Goal: Book appointment/travel/reservation

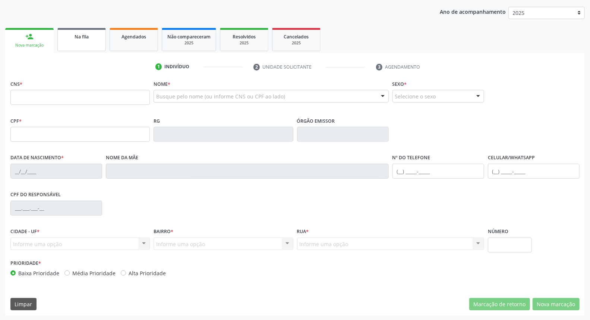
scroll to position [84, 0]
click at [65, 45] on link "Na fila" at bounding box center [81, 39] width 48 height 23
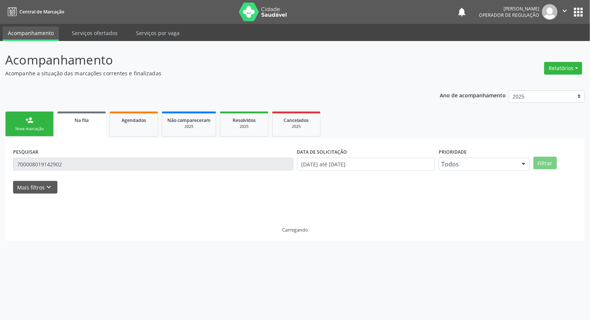
scroll to position [0, 0]
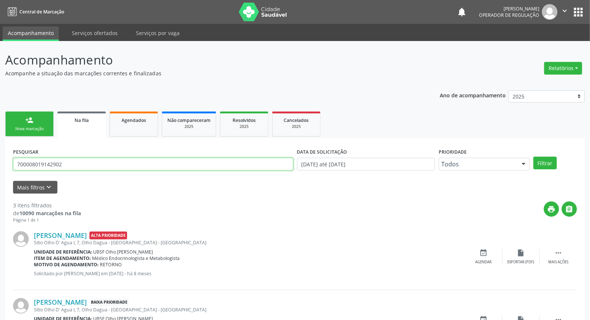
click at [57, 164] on input "700008019142902" at bounding box center [153, 164] width 280 height 13
type input "708403734827562"
click at [534, 157] on button "Filtrar" at bounding box center [545, 163] width 23 height 13
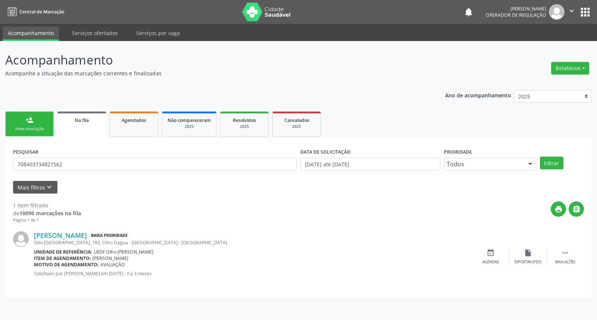
click at [491, 248] on div "[PERSON_NAME] Baixa Prioridade [STREET_ADDRESS] Unidade de referência: UBSF Olh…" at bounding box center [298, 256] width 570 height 66
click at [494, 254] on div "event_available Agendar" at bounding box center [490, 257] width 37 height 16
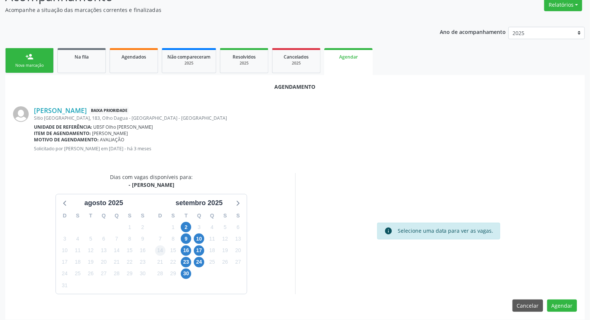
scroll to position [68, 0]
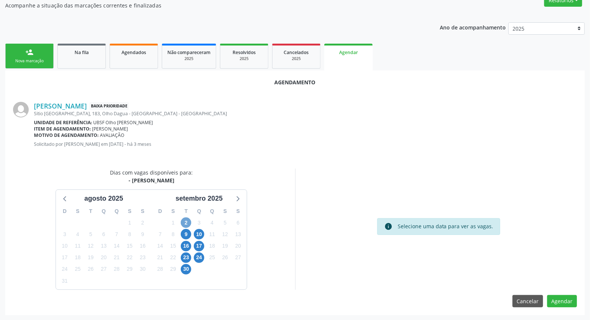
drag, startPoint x: 185, startPoint y: 223, endPoint x: 180, endPoint y: 213, distance: 11.2
click at [185, 221] on span "2" at bounding box center [186, 222] width 10 height 10
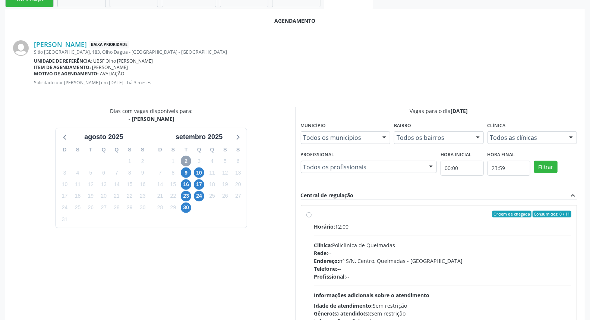
scroll to position [176, 0]
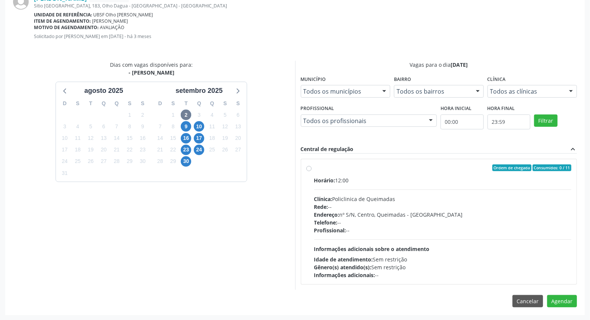
click at [334, 212] on span "Endereço:" at bounding box center [326, 214] width 25 height 7
click at [312, 171] on input "Ordem de chegada Consumidos: 0 / 11 Horário: 12:00 Clínica: Policlinica de Quei…" at bounding box center [308, 167] width 5 height 7
radio input "true"
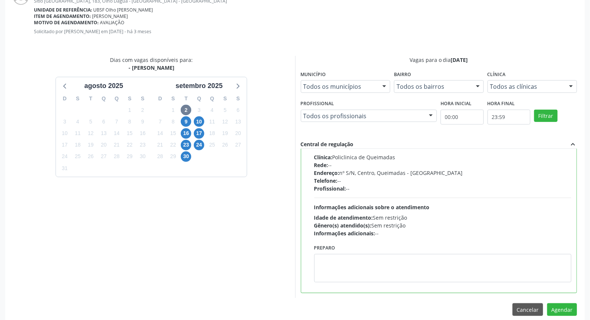
scroll to position [189, 0]
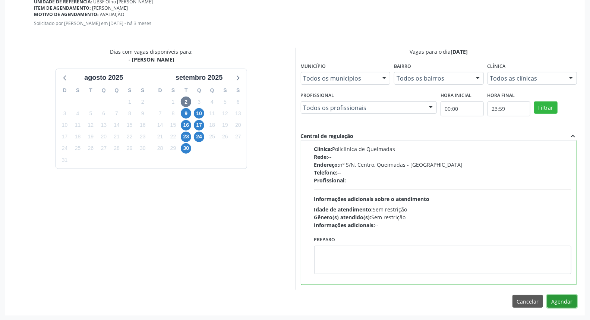
click at [574, 297] on button "Agendar" at bounding box center [562, 301] width 30 height 13
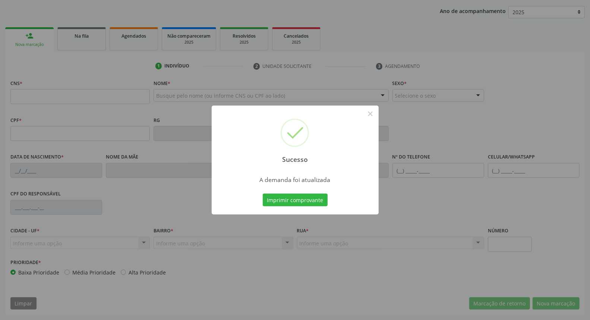
scroll to position [84, 0]
click at [263, 194] on button "Imprimir comprovante" at bounding box center [295, 200] width 65 height 13
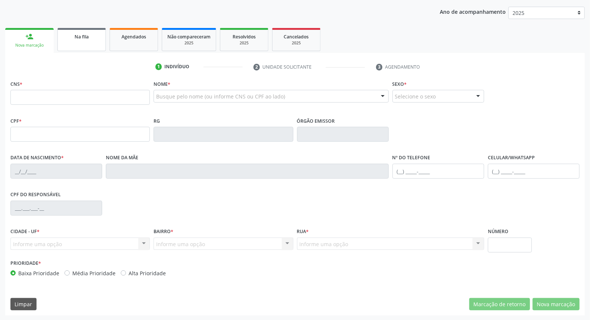
click at [88, 38] on div "Na fila" at bounding box center [81, 36] width 37 height 8
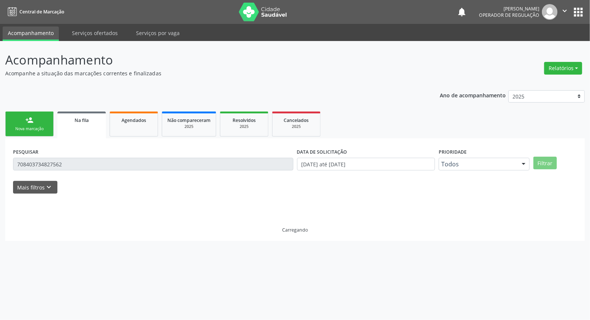
scroll to position [0, 0]
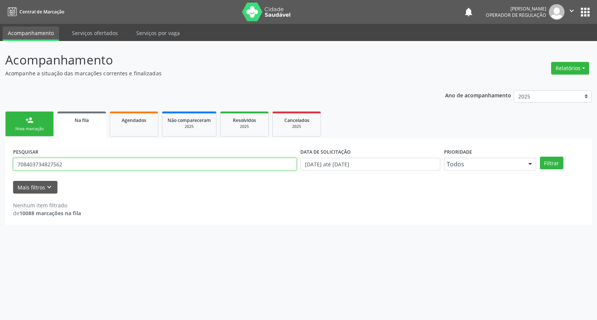
click at [73, 162] on input "708403734827562" at bounding box center [154, 164] width 283 height 13
type input "701209008151414"
click at [540, 157] on button "Filtrar" at bounding box center [551, 163] width 23 height 13
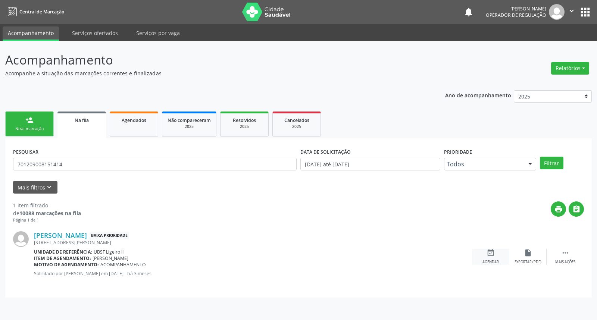
click at [493, 254] on icon "event_available" at bounding box center [490, 253] width 8 height 8
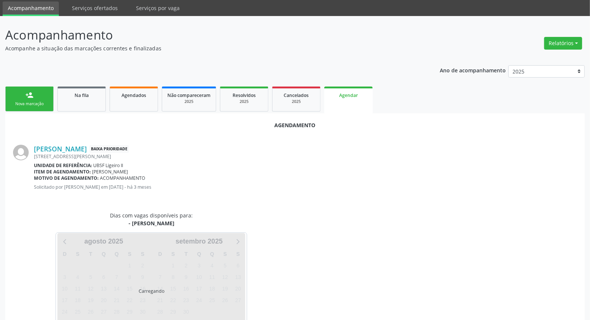
scroll to position [50, 0]
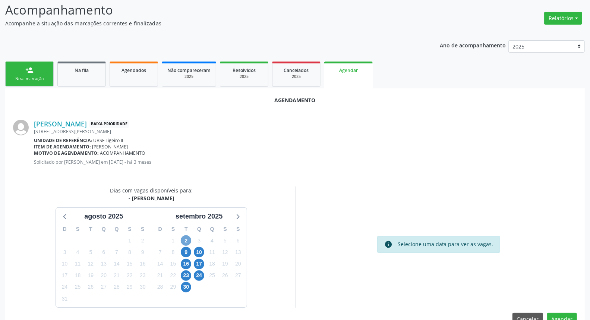
click at [187, 237] on span "2" at bounding box center [186, 240] width 10 height 10
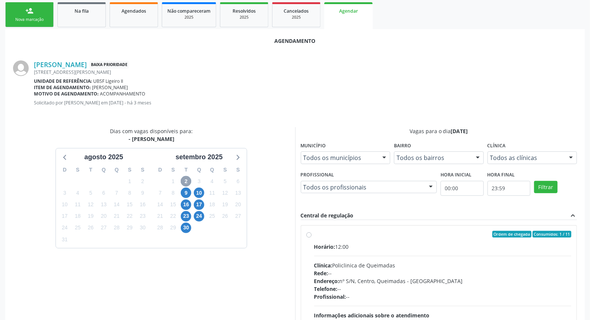
scroll to position [176, 0]
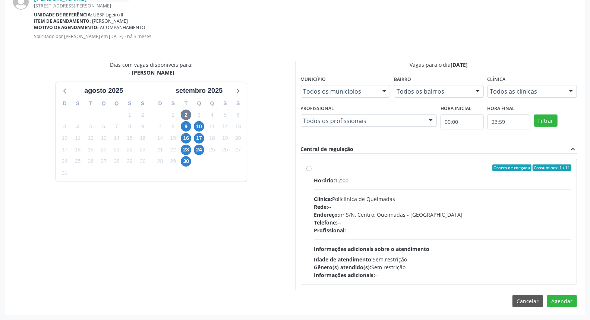
click at [430, 213] on div "Endereço: nº S/N, Centro, Queimadas - [GEOGRAPHIC_DATA]" at bounding box center [443, 215] width 258 height 8
click at [312, 171] on input "Ordem de chegada Consumidos: 1 / 11 Horário: 12:00 Clínica: Policlinica de Quei…" at bounding box center [308, 167] width 5 height 7
radio input "true"
click at [570, 316] on button "Agendar" at bounding box center [562, 314] width 30 height 13
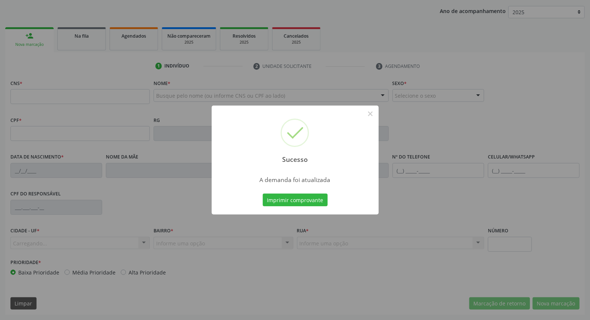
scroll to position [84, 0]
click at [263, 194] on button "Imprimir comprovante" at bounding box center [295, 200] width 65 height 13
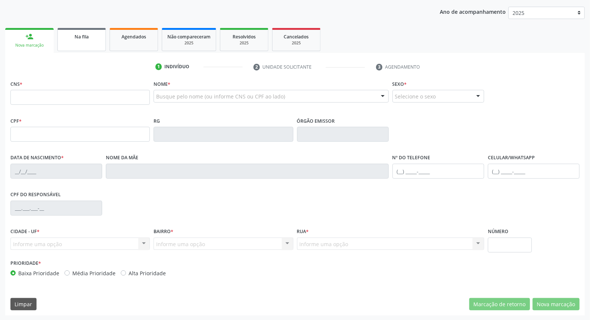
click at [87, 31] on link "Na fila" at bounding box center [81, 39] width 48 height 23
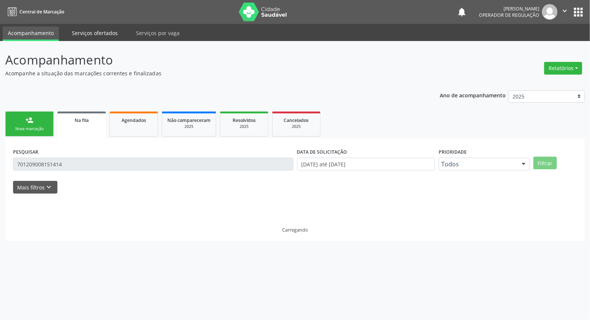
scroll to position [0, 0]
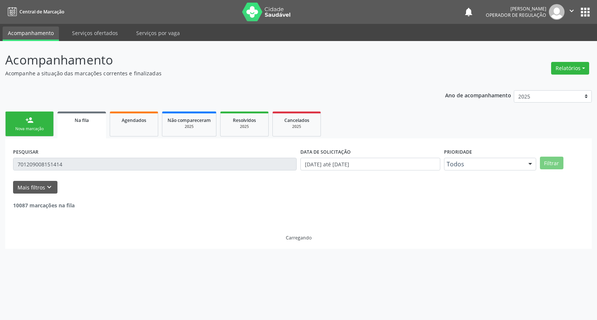
drag, startPoint x: 92, startPoint y: 174, endPoint x: 91, endPoint y: 170, distance: 4.3
click at [91, 173] on div "PESQUISAR 701209008151414" at bounding box center [154, 160] width 287 height 29
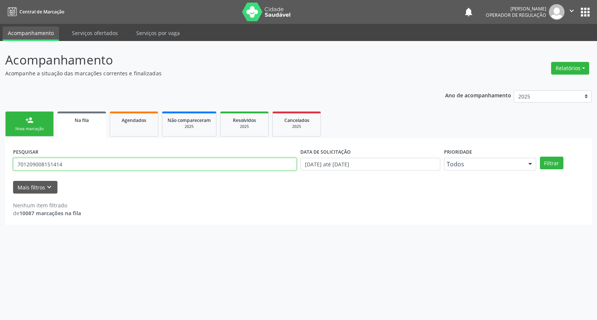
click at [87, 167] on input "701209008151414" at bounding box center [154, 164] width 283 height 13
click at [87, 166] on input "701209008151414" at bounding box center [154, 164] width 283 height 13
type input "707009811680932"
click at [540, 157] on button "Filtrar" at bounding box center [551, 163] width 23 height 13
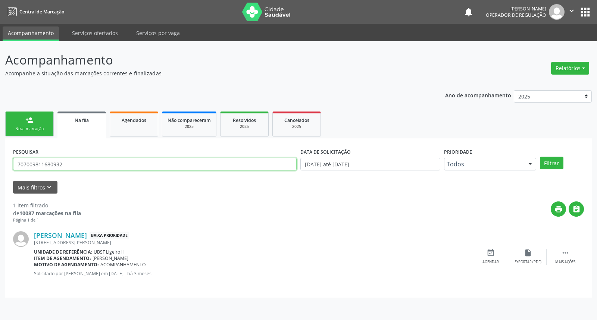
click at [87, 166] on input "707009811680932" at bounding box center [154, 164] width 283 height 13
click at [491, 252] on icon "event_available" at bounding box center [490, 253] width 8 height 8
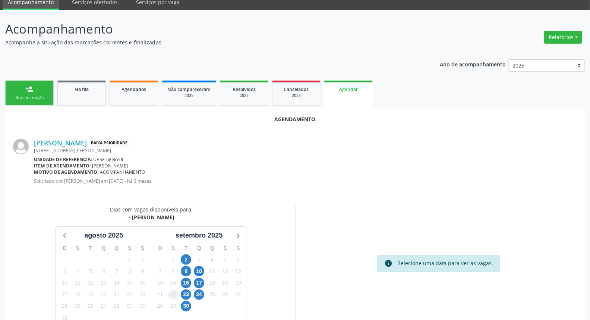
scroll to position [68, 0]
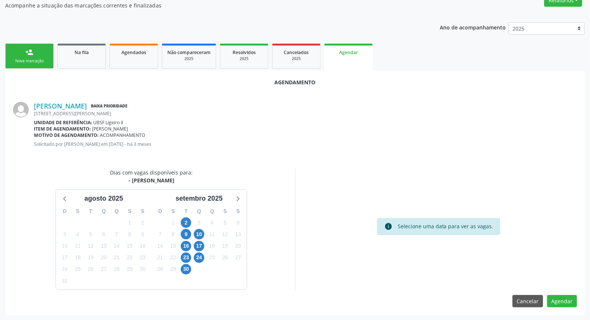
click at [191, 217] on div "2" at bounding box center [186, 223] width 10 height 12
click at [189, 219] on span "2" at bounding box center [186, 222] width 10 height 10
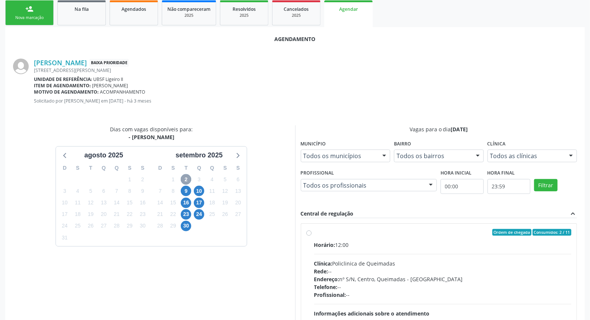
scroll to position [176, 0]
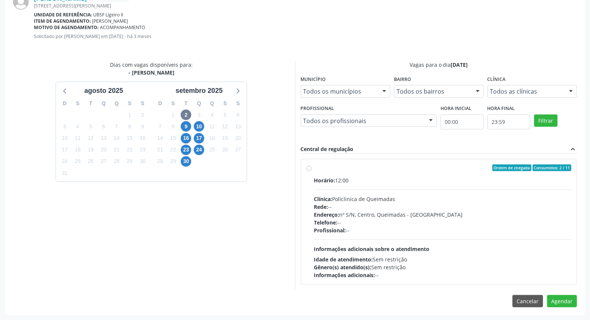
click at [413, 245] on span "Informações adicionais sobre o atendimento" at bounding box center [372, 248] width 116 height 7
click at [312, 171] on input "Ordem de chegada Consumidos: 2 / 11 Horário: 12:00 Clínica: Policlinica de Quei…" at bounding box center [308, 167] width 5 height 7
radio input "true"
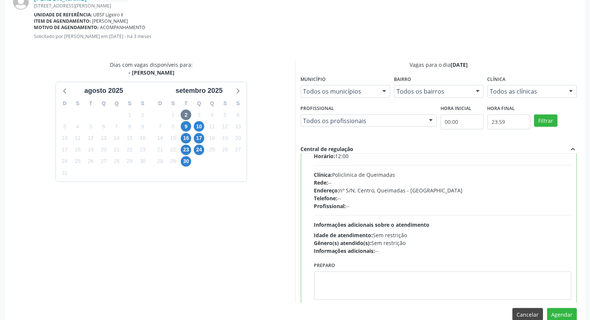
scroll to position [37, 0]
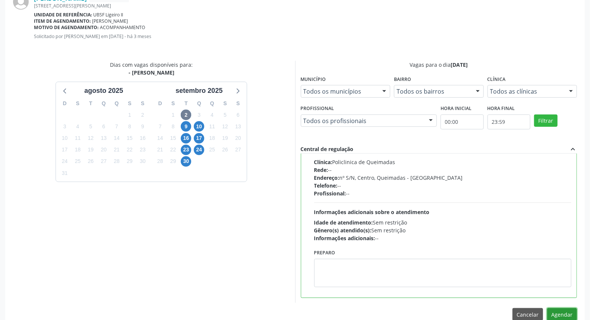
click at [553, 309] on button "Agendar" at bounding box center [562, 314] width 30 height 13
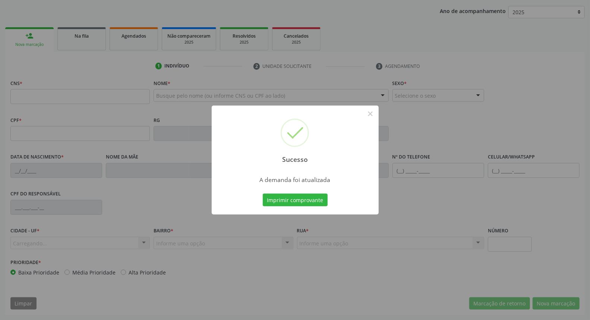
scroll to position [84, 0]
click at [263, 194] on button "Imprimir comprovante" at bounding box center [295, 200] width 65 height 13
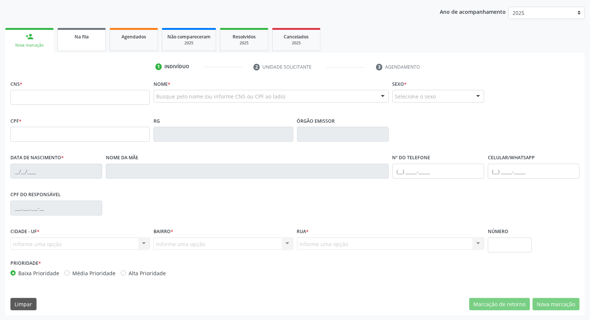
click at [83, 42] on link "Na fila" at bounding box center [81, 39] width 48 height 23
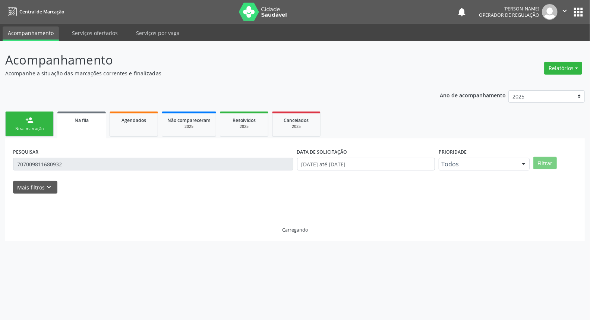
scroll to position [0, 0]
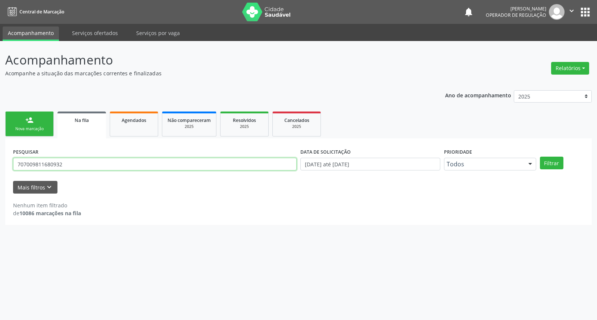
click at [90, 163] on input "707009811680932" at bounding box center [154, 164] width 283 height 13
type input "704209764797585"
click at [540, 157] on button "Filtrar" at bounding box center [551, 163] width 23 height 13
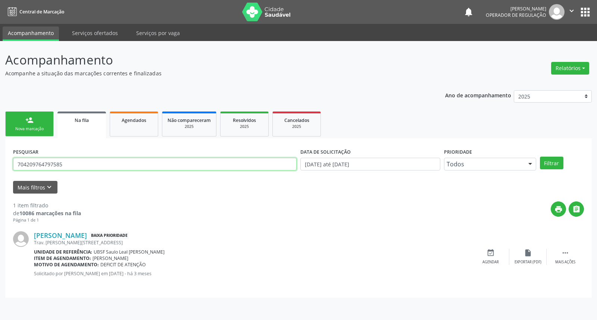
click at [85, 167] on input "704209764797585" at bounding box center [154, 164] width 283 height 13
click at [487, 257] on div "event_available Agendar" at bounding box center [490, 257] width 37 height 16
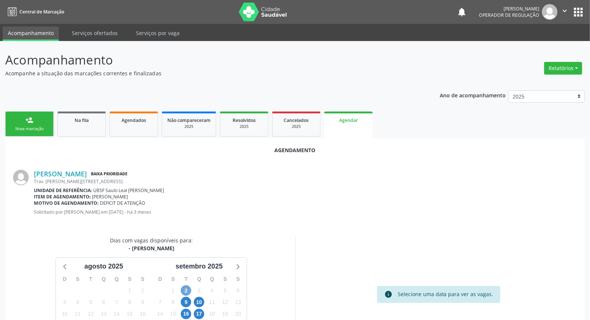
click at [185, 289] on span "2" at bounding box center [186, 290] width 10 height 10
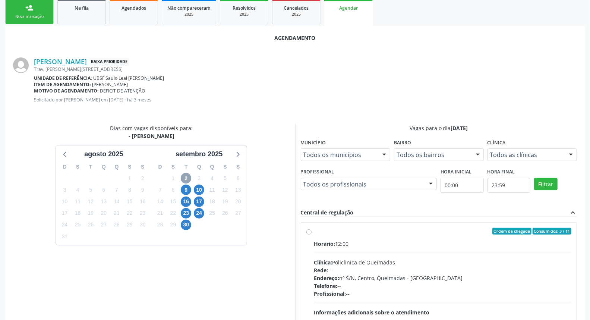
scroll to position [176, 0]
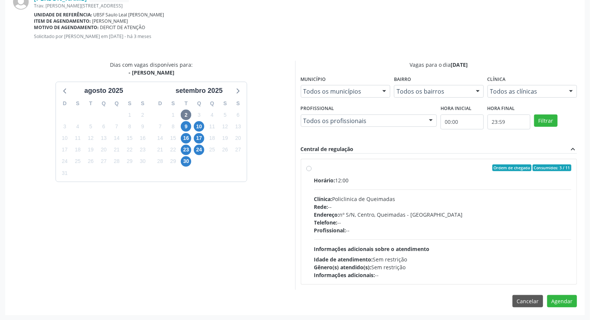
click at [357, 224] on div "Telefone: --" at bounding box center [443, 222] width 258 height 8
click at [312, 171] on input "Ordem de chegada Consumidos: 3 / 11 Horário: 12:00 Clínica: Policlinica de Quei…" at bounding box center [308, 167] width 5 height 7
radio input "true"
click at [565, 314] on button "Agendar" at bounding box center [562, 314] width 30 height 13
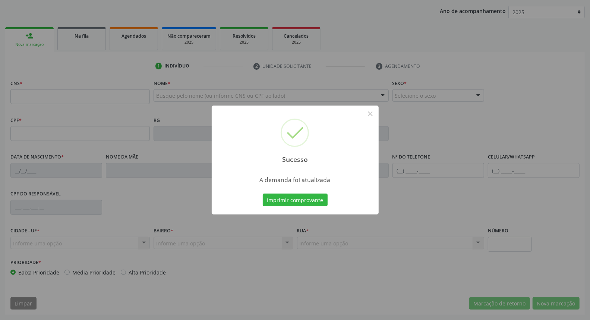
scroll to position [84, 0]
click at [299, 204] on button "Imprimir comprovante" at bounding box center [295, 200] width 65 height 13
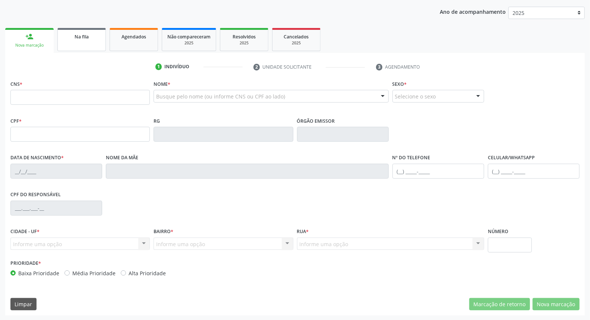
click at [79, 37] on span "Na fila" at bounding box center [82, 37] width 14 height 6
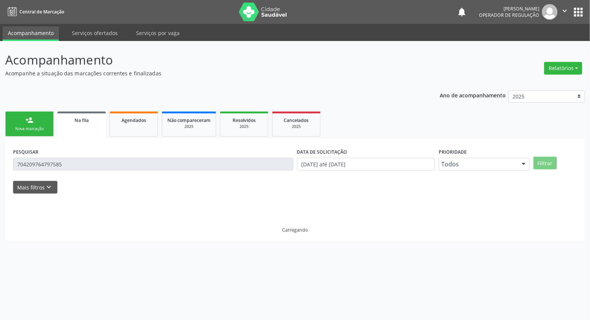
scroll to position [0, 0]
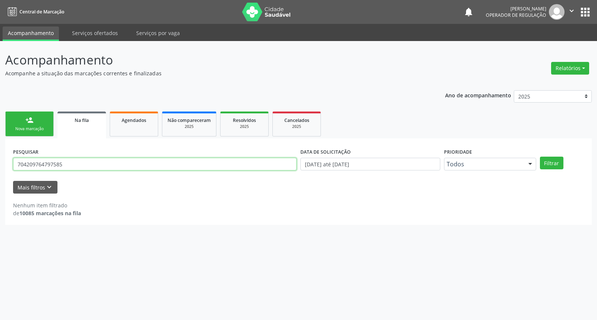
click at [92, 165] on input "704209764797585" at bounding box center [154, 164] width 283 height 13
type input "700009924293910"
click at [540, 157] on button "Filtrar" at bounding box center [551, 163] width 23 height 13
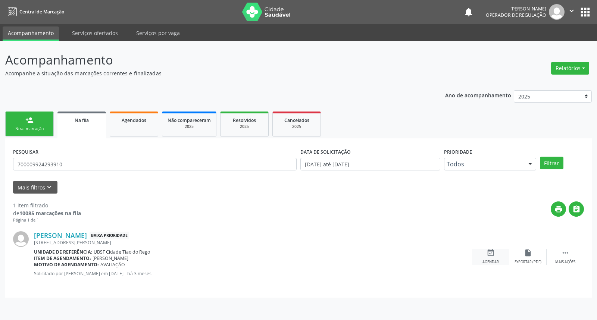
click at [496, 261] on div "Agendar" at bounding box center [490, 261] width 16 height 5
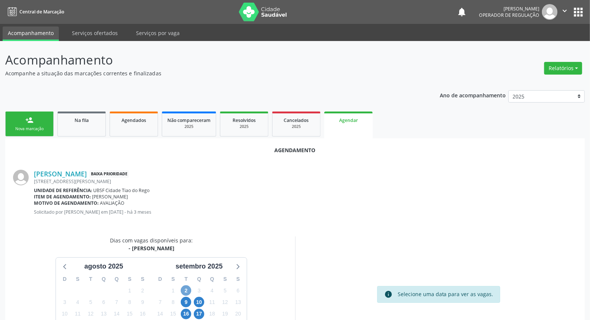
click at [188, 287] on span "2" at bounding box center [186, 290] width 10 height 10
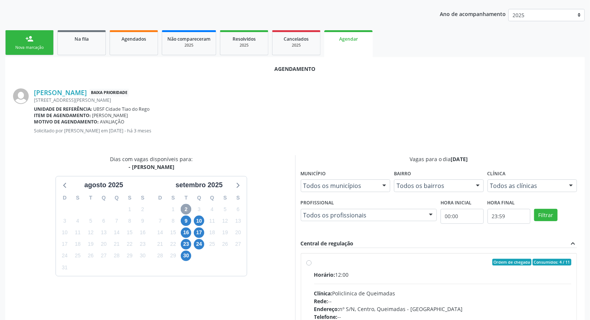
scroll to position [176, 0]
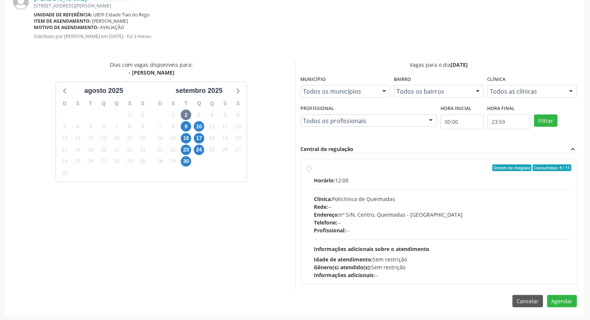
drag, startPoint x: 437, startPoint y: 212, endPoint x: 426, endPoint y: 211, distance: 11.6
click at [438, 213] on div "Endereço: nº S/N, Centro, Queimadas - [GEOGRAPHIC_DATA]" at bounding box center [443, 215] width 258 height 8
click at [312, 171] on input "Ordem de chegada Consumidos: 4 / 11 Horário: 12:00 Clínica: Policlinica de Quei…" at bounding box center [308, 167] width 5 height 7
radio input "true"
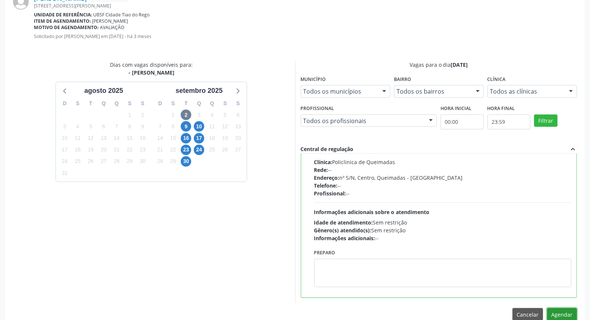
click at [564, 312] on button "Agendar" at bounding box center [562, 314] width 30 height 13
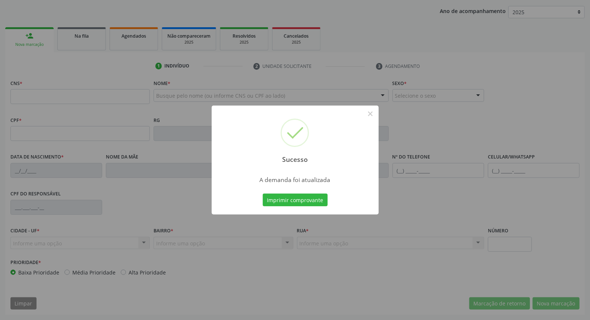
scroll to position [84, 0]
click at [263, 194] on button "Imprimir comprovante" at bounding box center [295, 200] width 65 height 13
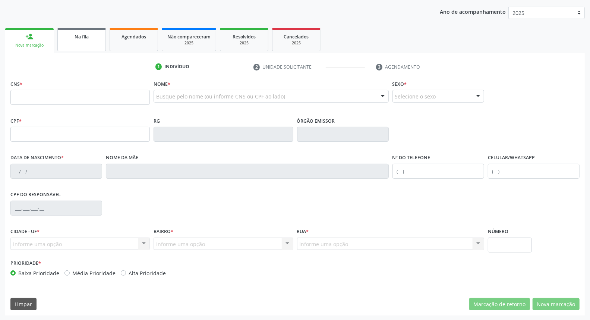
click at [75, 40] on link "Na fila" at bounding box center [81, 39] width 48 height 23
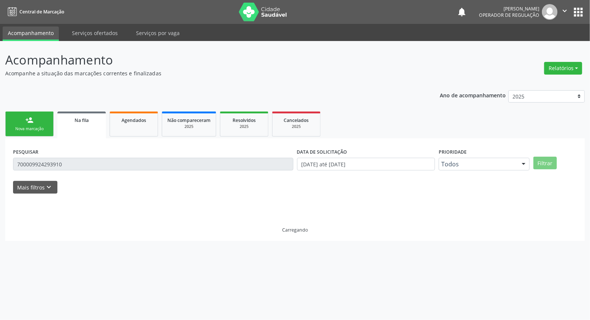
scroll to position [0, 0]
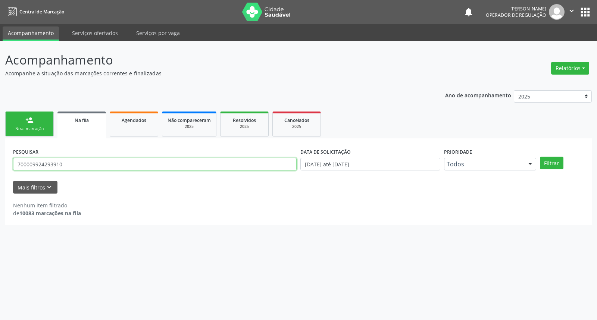
click at [66, 162] on input "700009924293910" at bounding box center [154, 164] width 283 height 13
click at [540, 157] on button "Filtrar" at bounding box center [551, 163] width 23 height 13
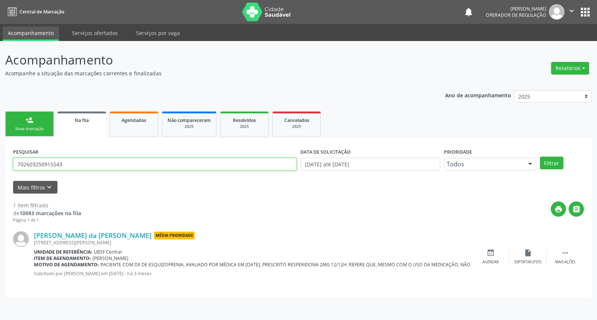
click at [50, 161] on input "702603250915543" at bounding box center [154, 164] width 283 height 13
type input "704604679531527"
click at [540, 157] on button "Filtrar" at bounding box center [551, 163] width 23 height 13
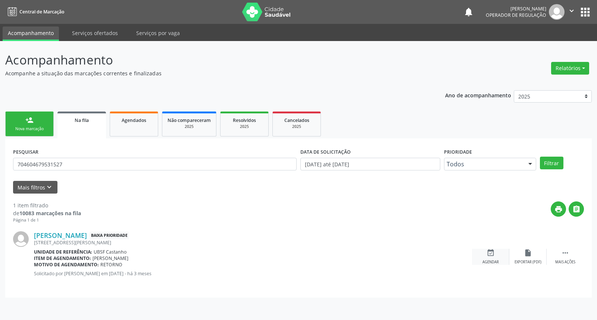
click at [487, 254] on icon "event_available" at bounding box center [490, 253] width 8 height 8
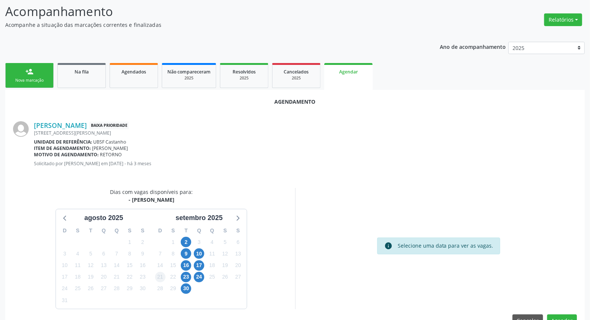
scroll to position [68, 0]
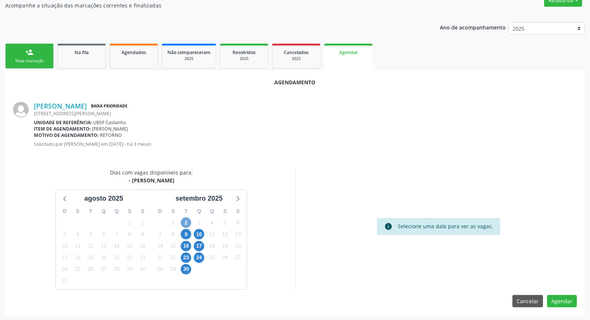
drag, startPoint x: 189, startPoint y: 220, endPoint x: 185, endPoint y: 218, distance: 4.9
click at [189, 220] on span "2" at bounding box center [186, 222] width 10 height 10
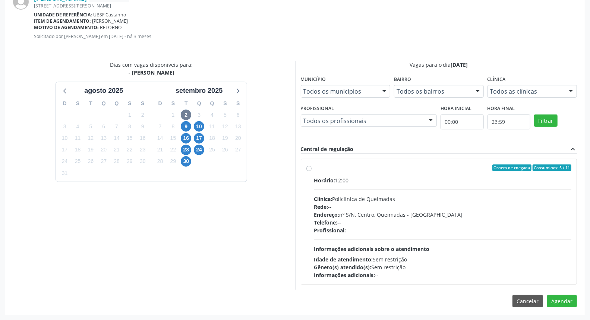
click at [403, 177] on div "Horário: 12:00" at bounding box center [443, 180] width 258 height 8
click at [312, 171] on input "Ordem de chegada Consumidos: 5 / 11 Horário: 12:00 Clínica: Policlinica de Quei…" at bounding box center [308, 167] width 5 height 7
radio input "true"
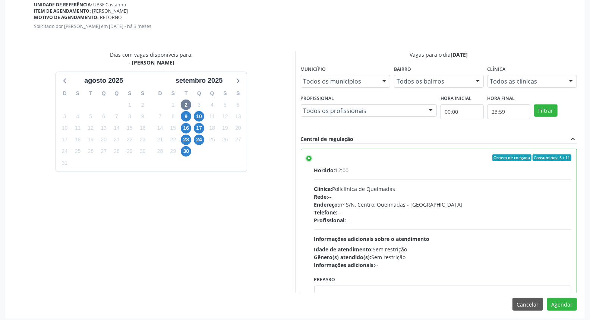
scroll to position [189, 0]
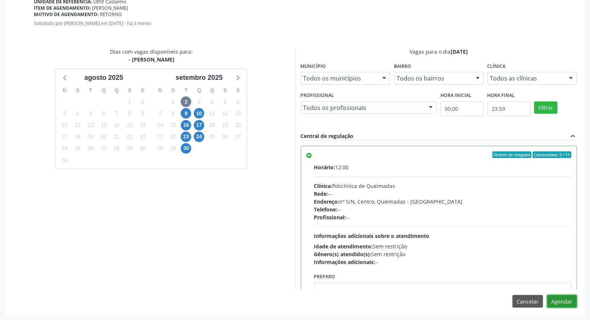
click at [560, 303] on button "Agendar" at bounding box center [562, 301] width 30 height 13
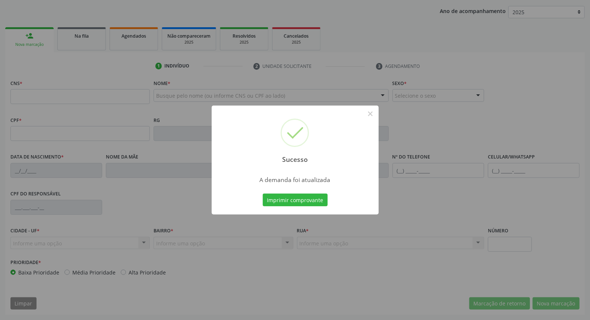
scroll to position [84, 0]
click at [315, 195] on button "Imprimir comprovante" at bounding box center [295, 200] width 65 height 13
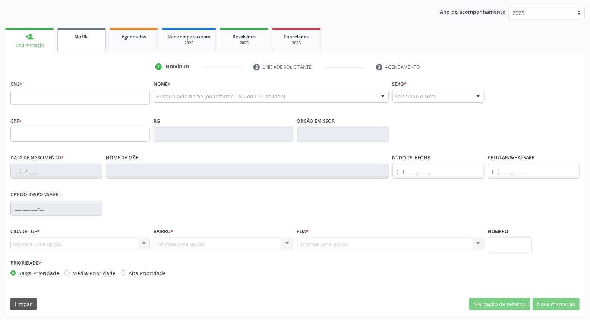
click at [75, 34] on span "Na fila" at bounding box center [82, 37] width 14 height 6
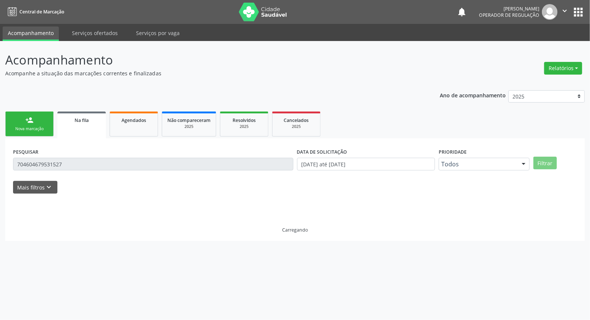
scroll to position [0, 0]
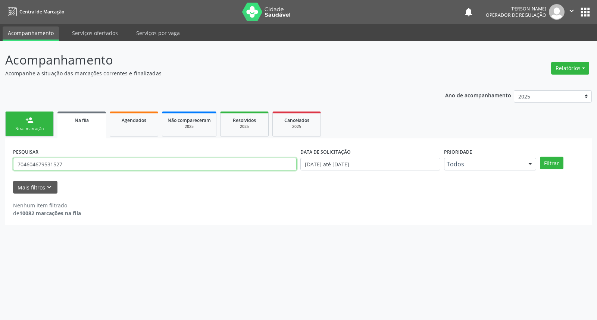
click at [75, 167] on input "704604679531527" at bounding box center [154, 164] width 283 height 13
type input "706701576369010"
click at [540, 157] on button "Filtrar" at bounding box center [551, 163] width 23 height 13
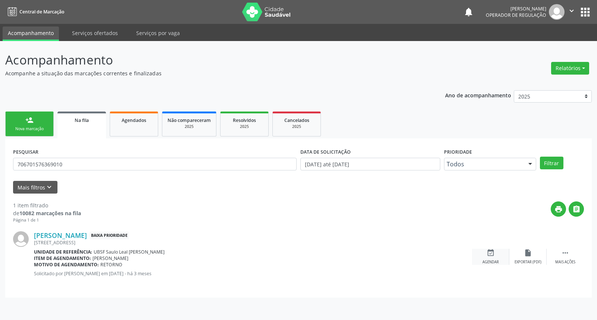
click at [494, 254] on icon "event_available" at bounding box center [490, 253] width 8 height 8
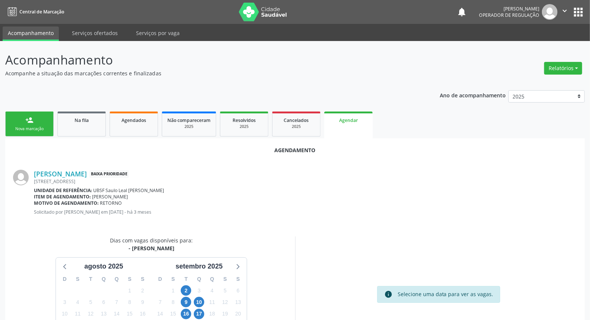
scroll to position [41, 0]
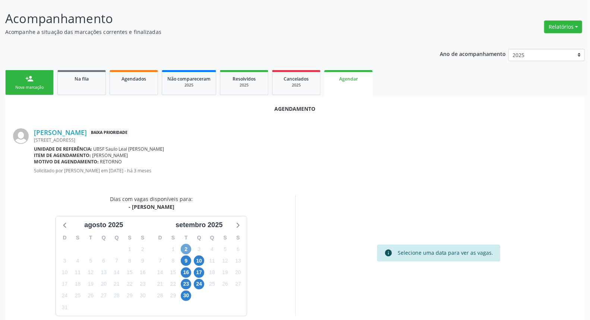
click at [185, 247] on span "2" at bounding box center [186, 249] width 10 height 10
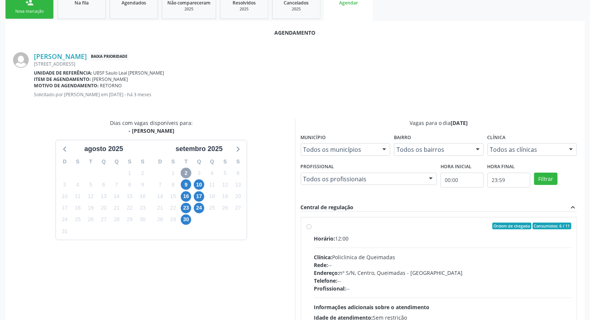
scroll to position [176, 0]
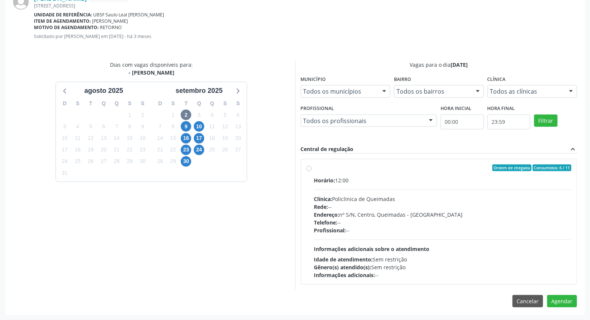
drag, startPoint x: 350, startPoint y: 226, endPoint x: 462, endPoint y: 247, distance: 113.8
click at [351, 226] on div "Profissional: --" at bounding box center [443, 230] width 258 height 8
click at [312, 171] on input "Ordem de chegada Consumidos: 6 / 11 Horário: 12:00 Clínica: Policlinica de Quei…" at bounding box center [308, 167] width 5 height 7
radio input "true"
click at [562, 312] on button "Agendar" at bounding box center [562, 314] width 30 height 13
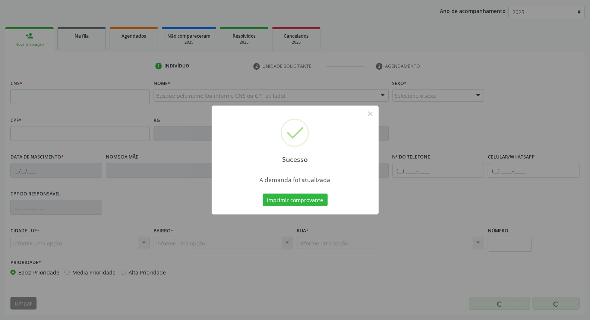
scroll to position [84, 0]
click at [263, 194] on button "Imprimir comprovante" at bounding box center [295, 200] width 65 height 13
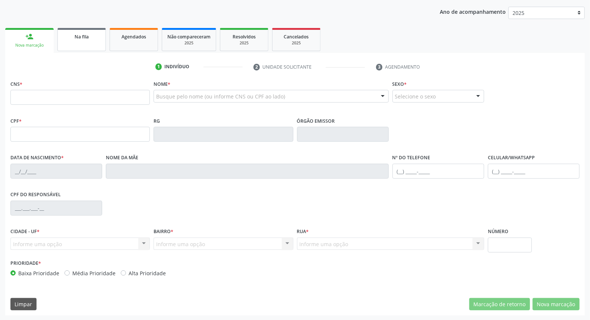
click at [81, 41] on link "Na fila" at bounding box center [81, 39] width 48 height 23
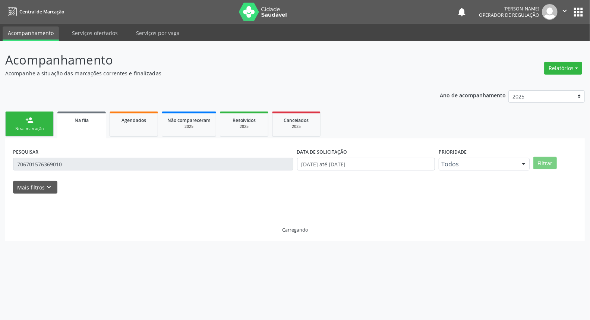
scroll to position [0, 0]
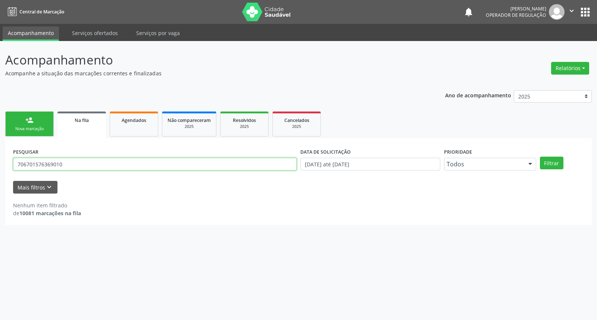
click at [38, 166] on input "706701576369010" at bounding box center [154, 164] width 283 height 13
type input "709509657879470"
click at [540, 157] on button "Filtrar" at bounding box center [551, 163] width 23 height 13
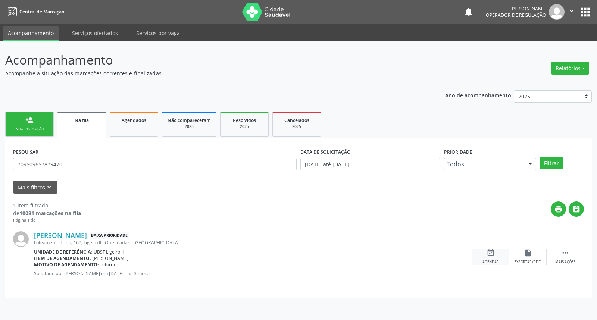
click at [481, 258] on div "event_available Agendar" at bounding box center [490, 257] width 37 height 16
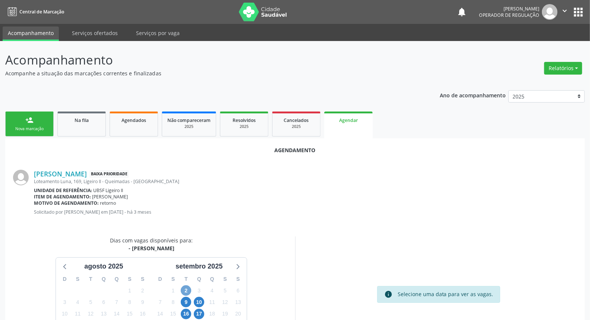
click at [187, 285] on span "2" at bounding box center [186, 290] width 10 height 10
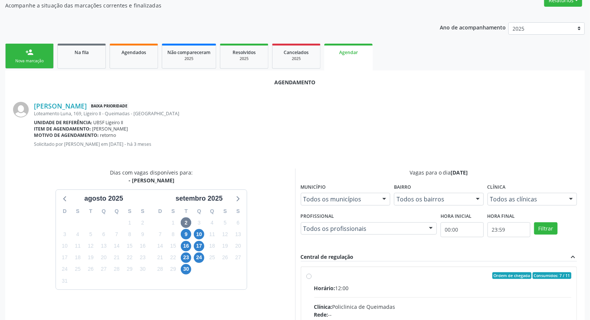
drag, startPoint x: 393, startPoint y: 288, endPoint x: 257, endPoint y: 247, distance: 142.8
click at [392, 288] on div "Horário: 12:00" at bounding box center [443, 288] width 258 height 8
click at [312, 279] on input "Ordem de chegada Consumidos: 7 / 11 Horário: 12:00 Clínica: Policlinica de Quei…" at bounding box center [308, 275] width 5 height 7
radio input "true"
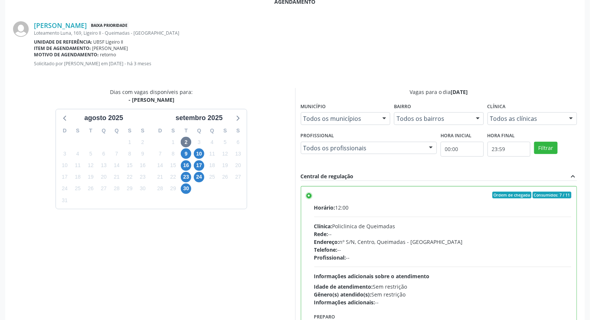
scroll to position [189, 0]
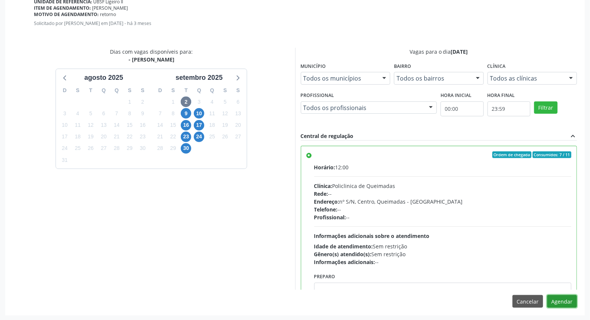
click at [569, 302] on button "Agendar" at bounding box center [562, 301] width 30 height 13
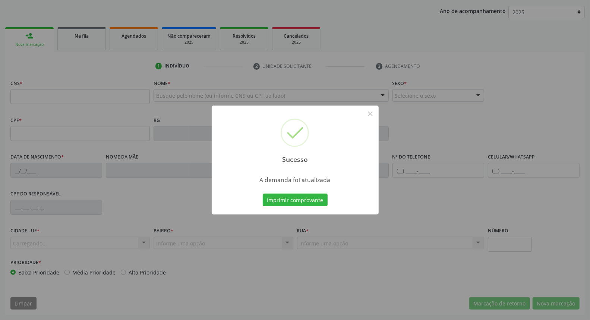
scroll to position [84, 0]
click at [263, 194] on button "Imprimir comprovante" at bounding box center [295, 200] width 65 height 13
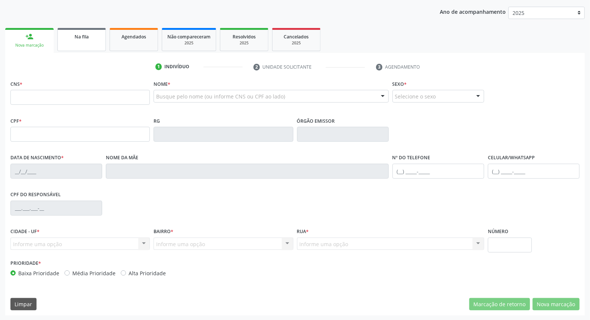
click at [72, 45] on link "Na fila" at bounding box center [81, 39] width 48 height 23
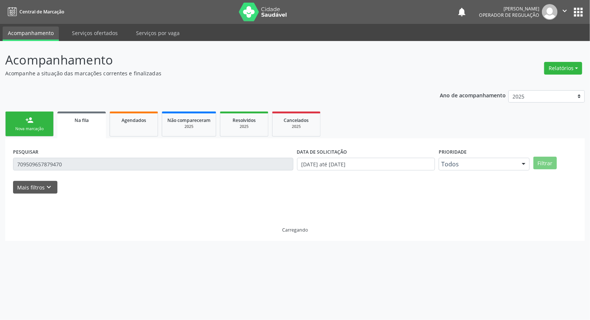
scroll to position [0, 0]
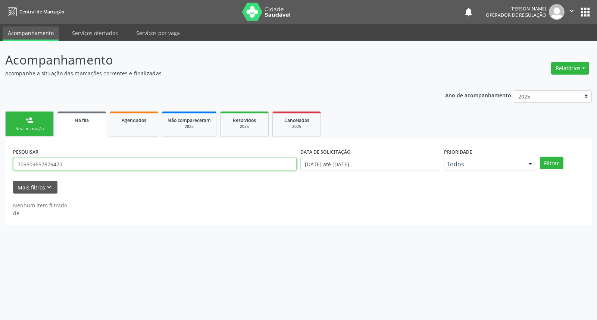
click at [63, 163] on input "709509657879470" at bounding box center [154, 164] width 283 height 13
type input "700007473273501"
click at [540, 157] on button "Filtrar" at bounding box center [551, 163] width 23 height 13
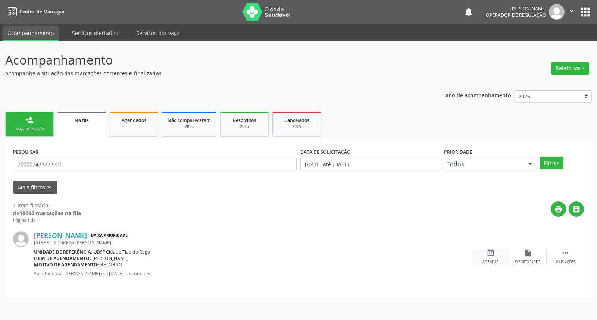
click at [489, 252] on icon "event_available" at bounding box center [490, 253] width 8 height 8
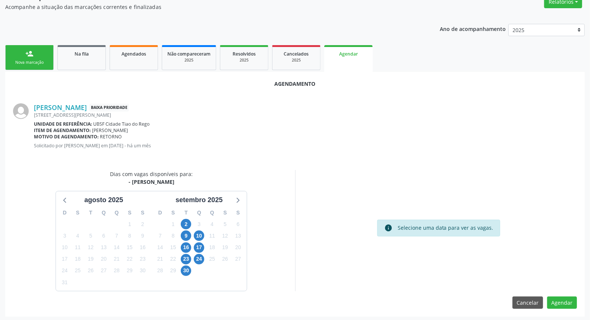
scroll to position [68, 0]
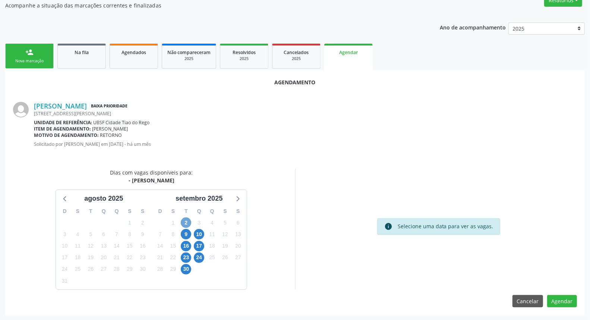
click at [185, 224] on span "2" at bounding box center [186, 222] width 10 height 10
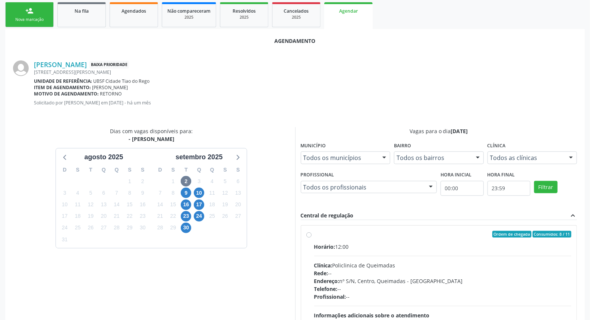
click at [375, 256] on div "Horário: 12:00 Clínica: Policlinica de Queimadas Rede: -- Endereço: nº S/N, Cen…" at bounding box center [443, 294] width 258 height 103
click at [312, 238] on input "Ordem de chegada Consumidos: 8 / 11 Horário: 12:00 Clínica: Policlinica de Quei…" at bounding box center [308, 234] width 5 height 7
radio input "true"
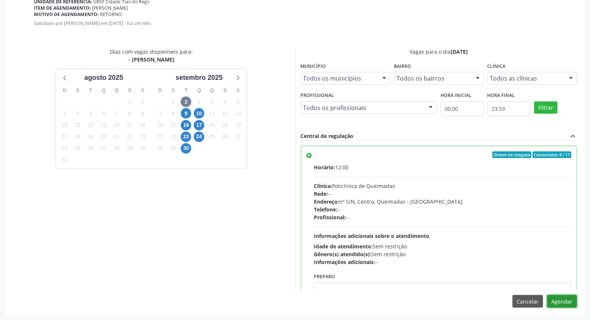
click at [565, 303] on button "Agendar" at bounding box center [562, 301] width 30 height 13
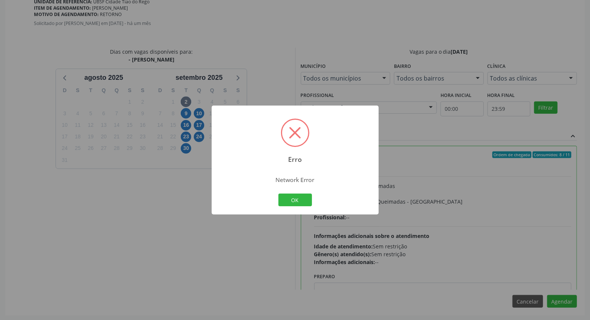
click at [279, 194] on button "OK" at bounding box center [296, 200] width 34 height 13
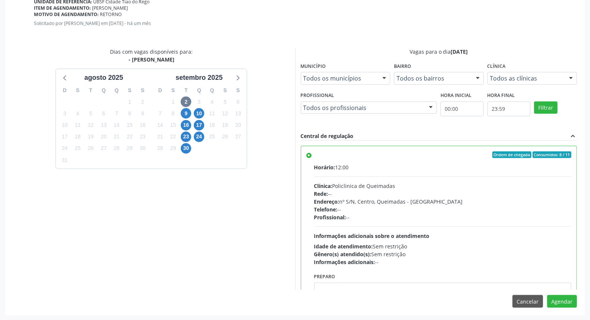
click at [342, 203] on div "Endereço: nº S/N, Centro, Queimadas - [GEOGRAPHIC_DATA]" at bounding box center [443, 202] width 258 height 8
click at [312, 158] on input "Ordem de chegada Consumidos: 8 / 11 Horário: 12:00 Clínica: Policlinica de Quei…" at bounding box center [308, 154] width 5 height 7
click at [523, 300] on button "Cancelar" at bounding box center [528, 301] width 31 height 13
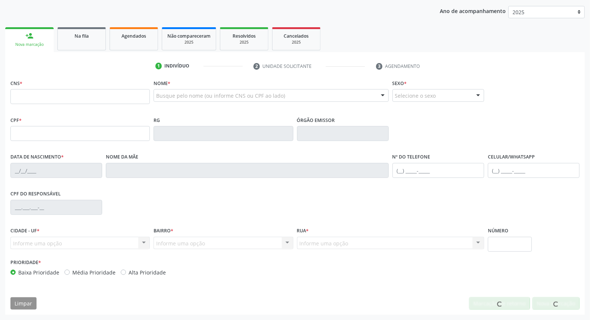
scroll to position [84, 0]
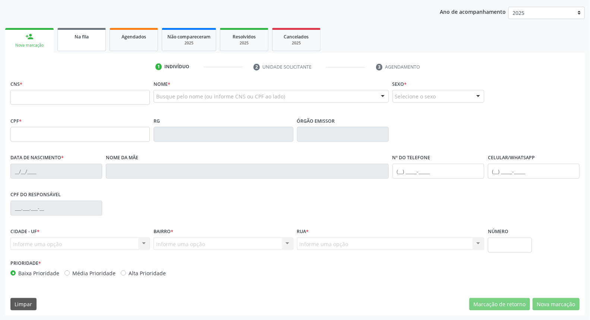
click at [80, 31] on link "Na fila" at bounding box center [81, 39] width 48 height 23
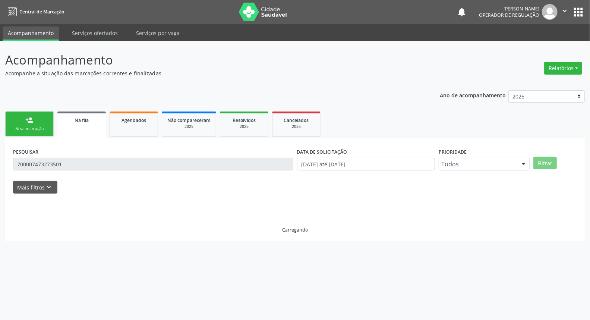
scroll to position [0, 0]
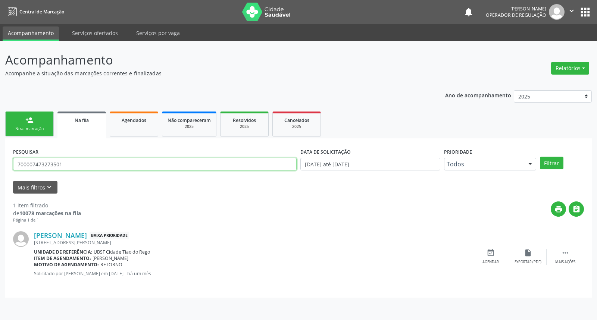
click at [117, 166] on input "700007473273501" at bounding box center [154, 164] width 283 height 13
click at [492, 259] on div "Agendar" at bounding box center [490, 261] width 16 height 5
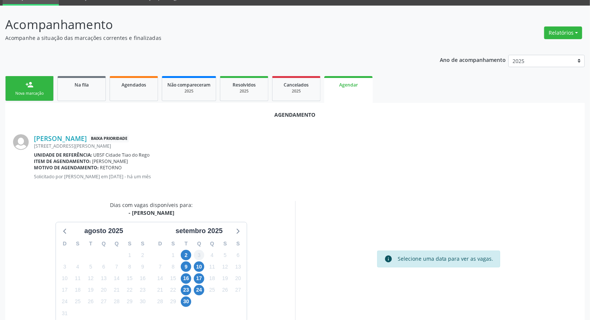
scroll to position [68, 0]
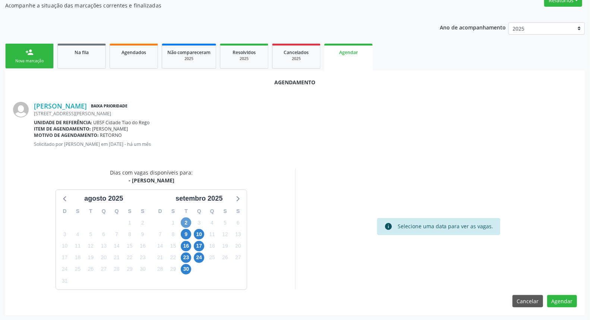
click at [189, 217] on div "2" at bounding box center [186, 223] width 10 height 12
click at [189, 218] on span "2" at bounding box center [186, 222] width 10 height 10
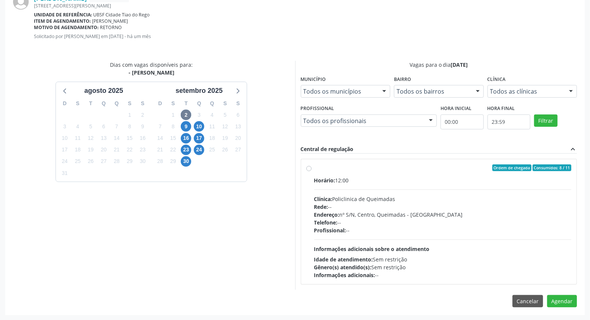
drag, startPoint x: 321, startPoint y: 206, endPoint x: 258, endPoint y: 214, distance: 63.1
click at [321, 206] on span "Rede:" at bounding box center [321, 206] width 14 height 7
click at [312, 171] on input "Ordem de chegada Consumidos: 8 / 11 Horário: 12:00 Clínica: Policlinica de Quei…" at bounding box center [308, 167] width 5 height 7
radio input "true"
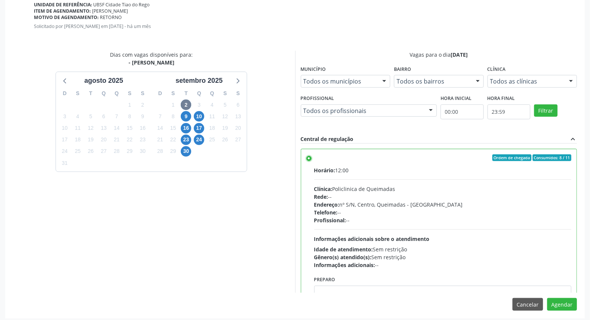
scroll to position [189, 0]
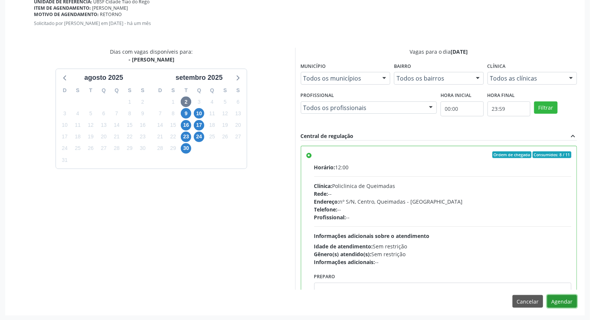
click at [576, 301] on button "Agendar" at bounding box center [562, 301] width 30 height 13
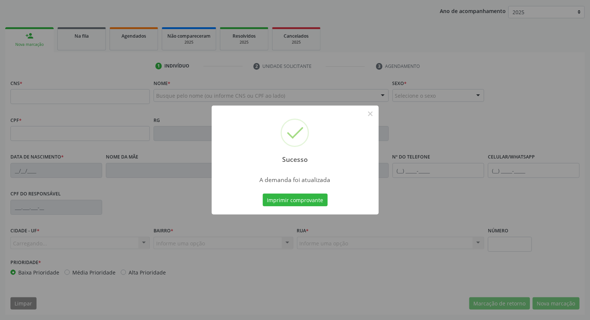
scroll to position [84, 0]
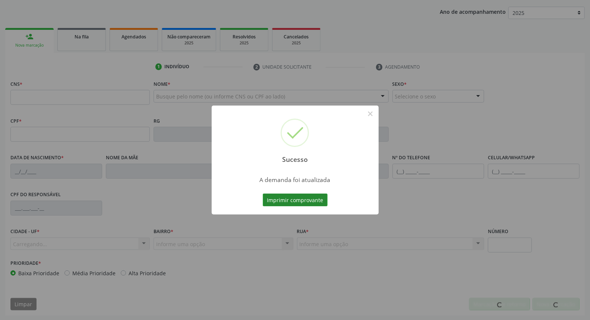
click at [316, 198] on button "Imprimir comprovante" at bounding box center [295, 200] width 65 height 13
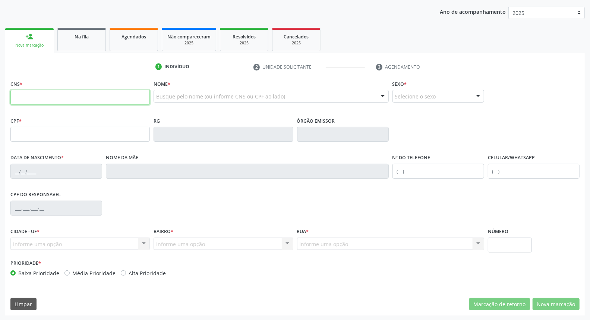
click at [102, 96] on input "text" at bounding box center [79, 97] width 139 height 15
click at [87, 43] on link "Na fila" at bounding box center [81, 39] width 48 height 23
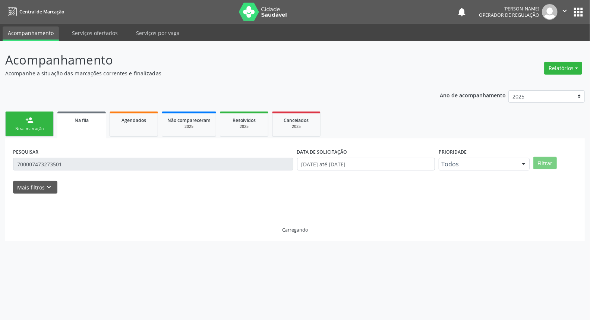
scroll to position [0, 0]
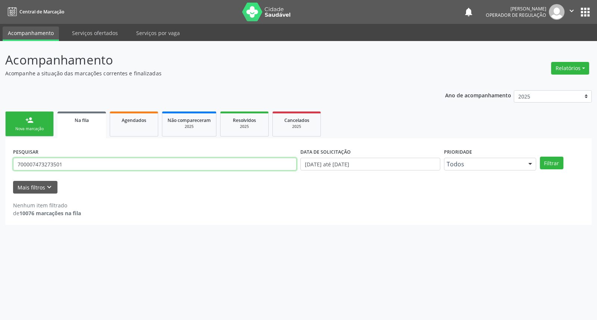
click at [75, 168] on input "700007473273501" at bounding box center [154, 164] width 283 height 13
type input "705006840532459"
click at [540, 157] on button "Filtrar" at bounding box center [551, 163] width 23 height 13
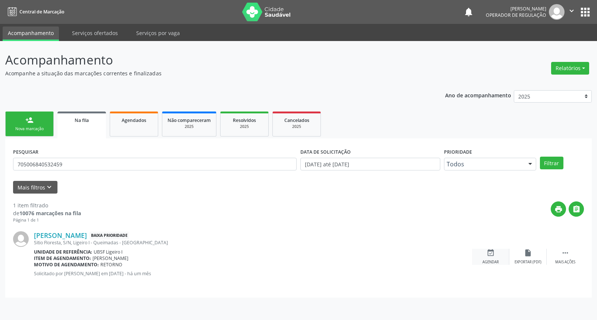
click at [489, 252] on icon "event_available" at bounding box center [490, 253] width 8 height 8
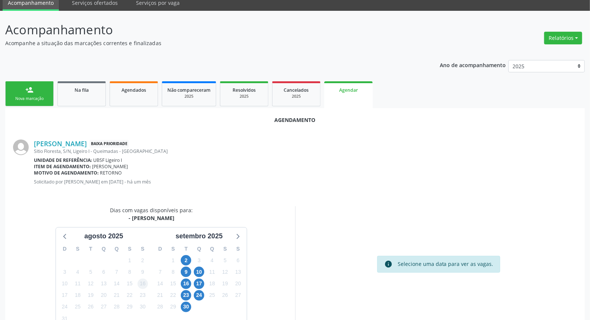
scroll to position [68, 0]
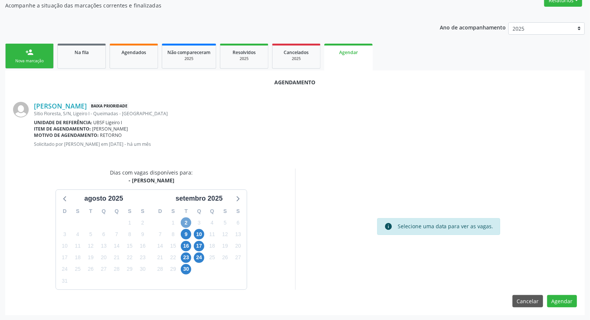
click at [187, 220] on span "2" at bounding box center [186, 222] width 10 height 10
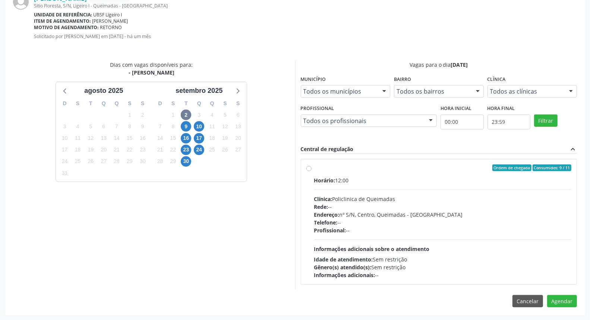
click at [312, 233] on div "Ordem de chegada Consumidos: 9 / 11 Horário: 12:00 Clínica: Policlinica de Quei…" at bounding box center [438, 221] width 265 height 114
radio input "true"
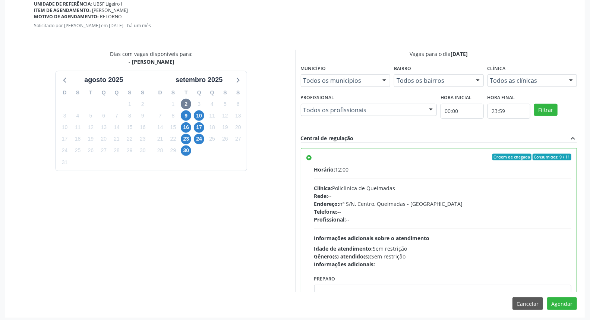
scroll to position [189, 0]
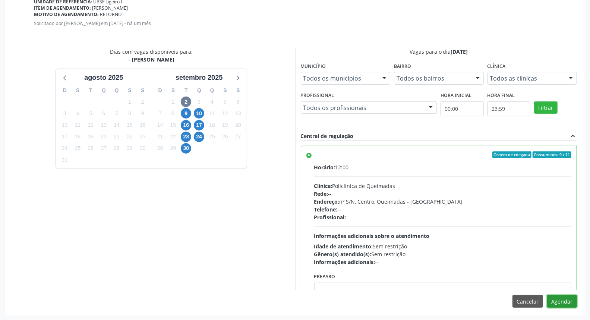
click at [562, 297] on button "Agendar" at bounding box center [562, 301] width 30 height 13
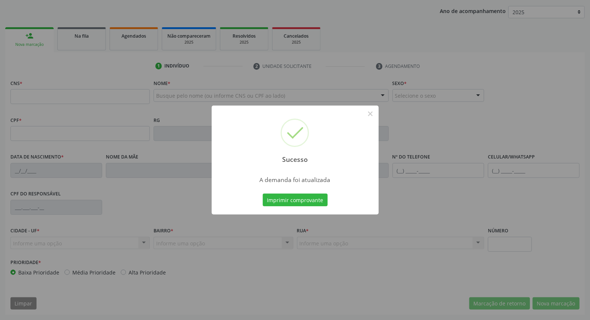
scroll to position [84, 0]
click at [263, 194] on button "Imprimir comprovante" at bounding box center [295, 200] width 65 height 13
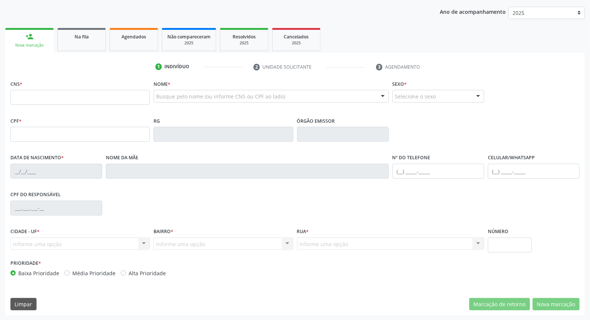
click at [78, 26] on ul "person_add Nova marcação Na fila Agendados Não compareceram 2025 Resolvidos 202…" at bounding box center [295, 39] width 580 height 27
click at [81, 34] on span "Na fila" at bounding box center [82, 37] width 14 height 6
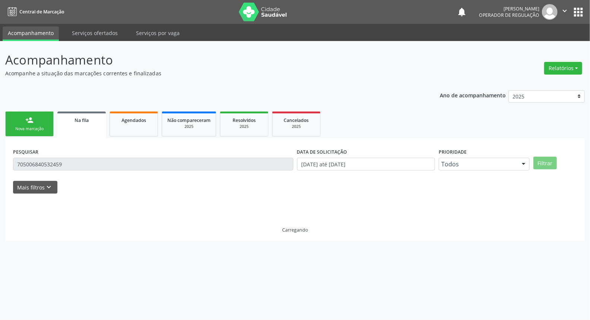
scroll to position [0, 0]
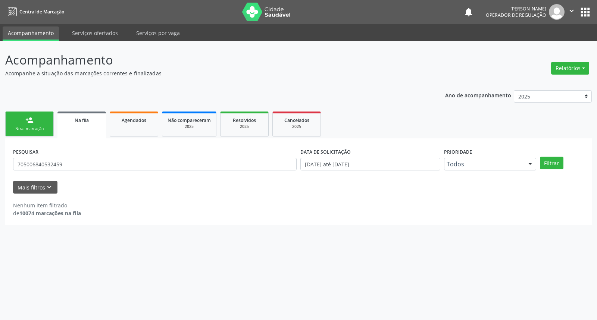
drag, startPoint x: 63, startPoint y: 151, endPoint x: 60, endPoint y: 164, distance: 13.0
click at [61, 158] on div "PESQUISAR 705006840532459" at bounding box center [154, 160] width 287 height 29
click at [60, 164] on input "705006840532459" at bounding box center [154, 164] width 283 height 13
type input "704209734308888"
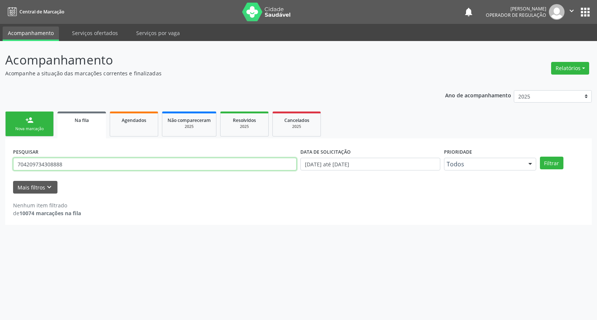
click at [540, 157] on button "Filtrar" at bounding box center [551, 163] width 23 height 13
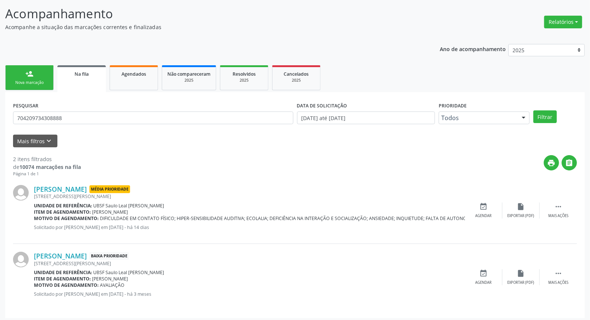
scroll to position [49, 0]
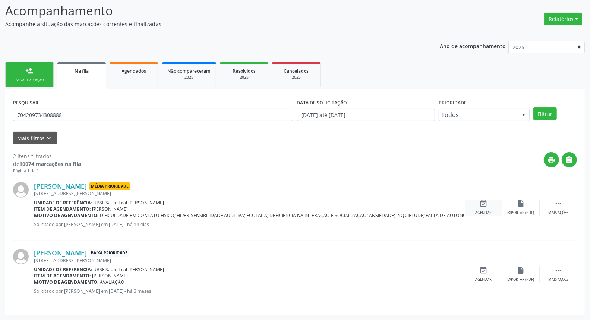
click at [476, 204] on div "event_available Agendar" at bounding box center [483, 207] width 37 height 16
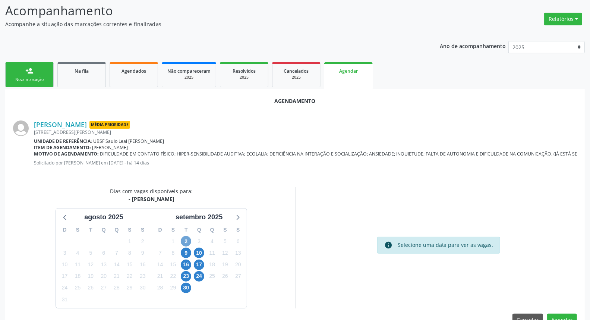
click at [183, 245] on span "2" at bounding box center [186, 241] width 10 height 10
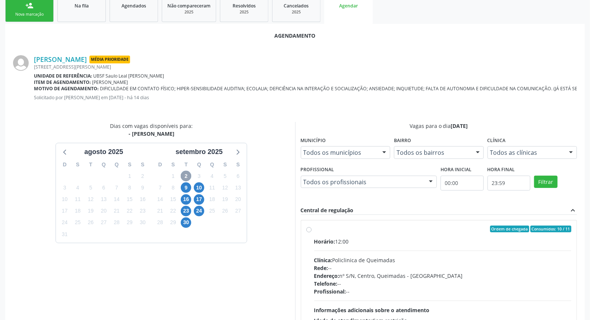
scroll to position [176, 0]
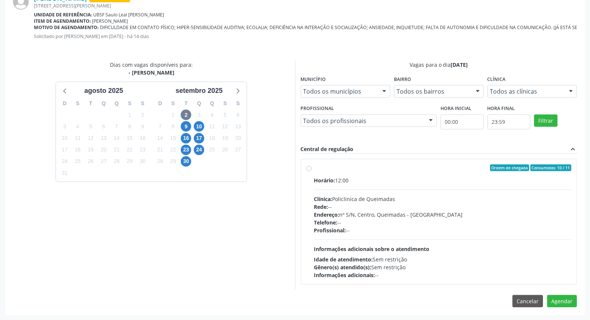
click at [351, 208] on div "Rede: --" at bounding box center [443, 207] width 258 height 8
click at [312, 171] on input "Ordem de chegada Consumidos: 10 / 11 Horário: 12:00 Clínica: Policlinica de Que…" at bounding box center [308, 167] width 5 height 7
radio input "true"
click at [561, 314] on button "Agendar" at bounding box center [562, 314] width 30 height 13
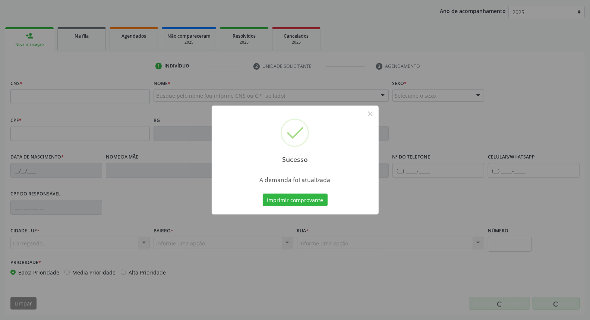
scroll to position [84, 0]
click at [263, 194] on button "Imprimir comprovante" at bounding box center [295, 200] width 65 height 13
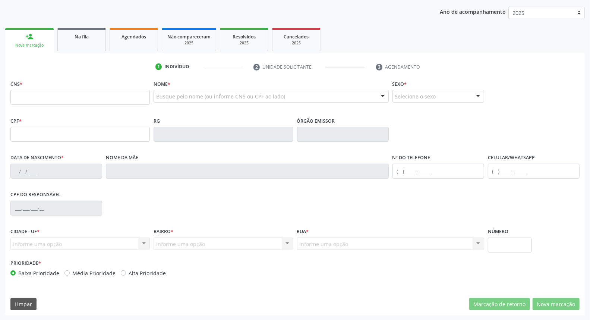
scroll to position [0, 0]
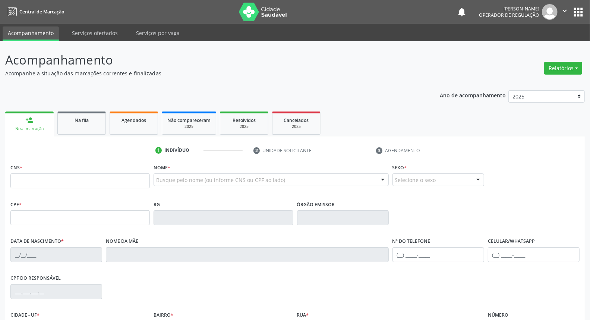
click at [213, 54] on div "Acompanhamento Acompanhe a situação das marcações correntes e finalizadas Relat…" at bounding box center [295, 225] width 580 height 348
click at [196, 60] on p "Acompanhamento" at bounding box center [208, 60] width 406 height 19
